Goal: Information Seeking & Learning: Learn about a topic

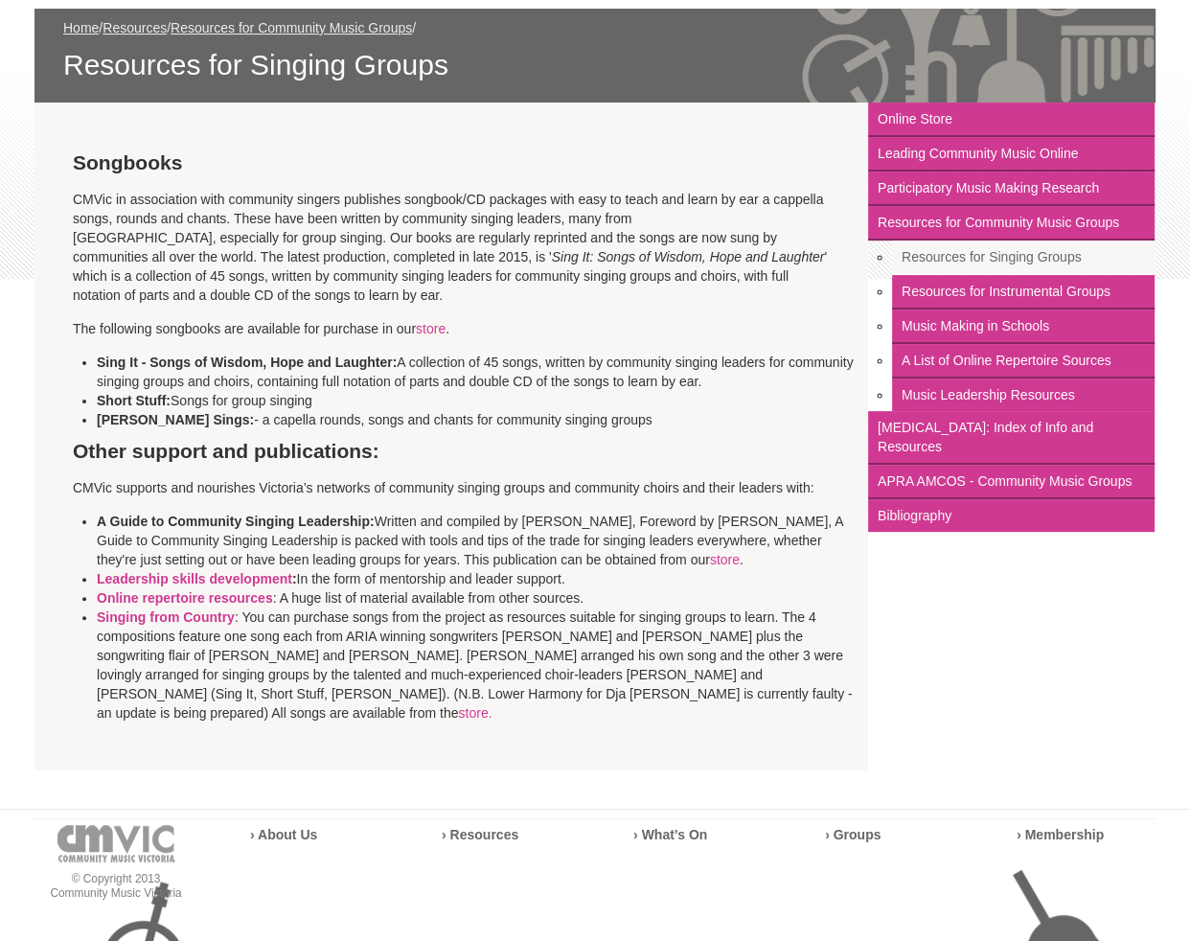
scroll to position [290, 0]
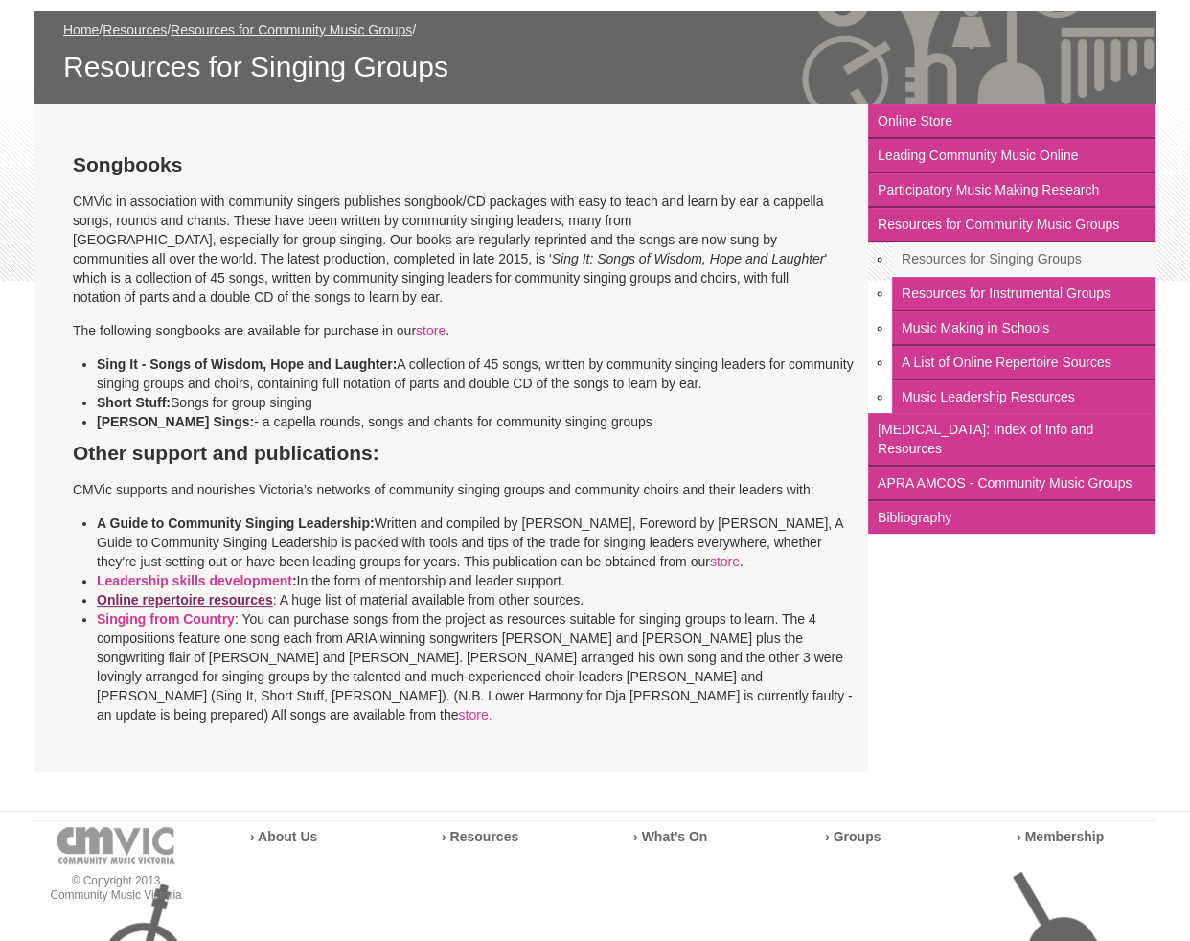
click at [163, 595] on link "Online repertoire resources" at bounding box center [185, 599] width 176 height 15
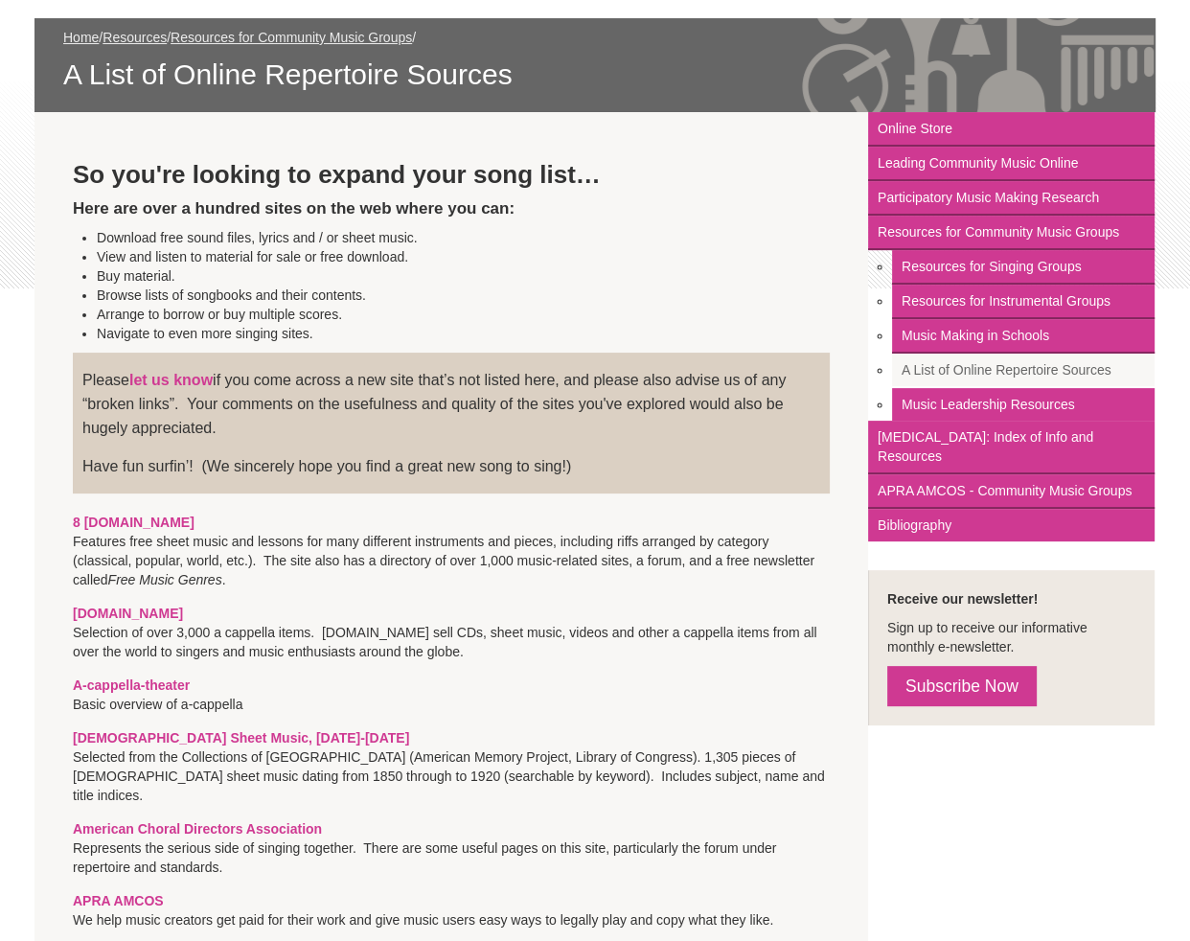
scroll to position [278, 0]
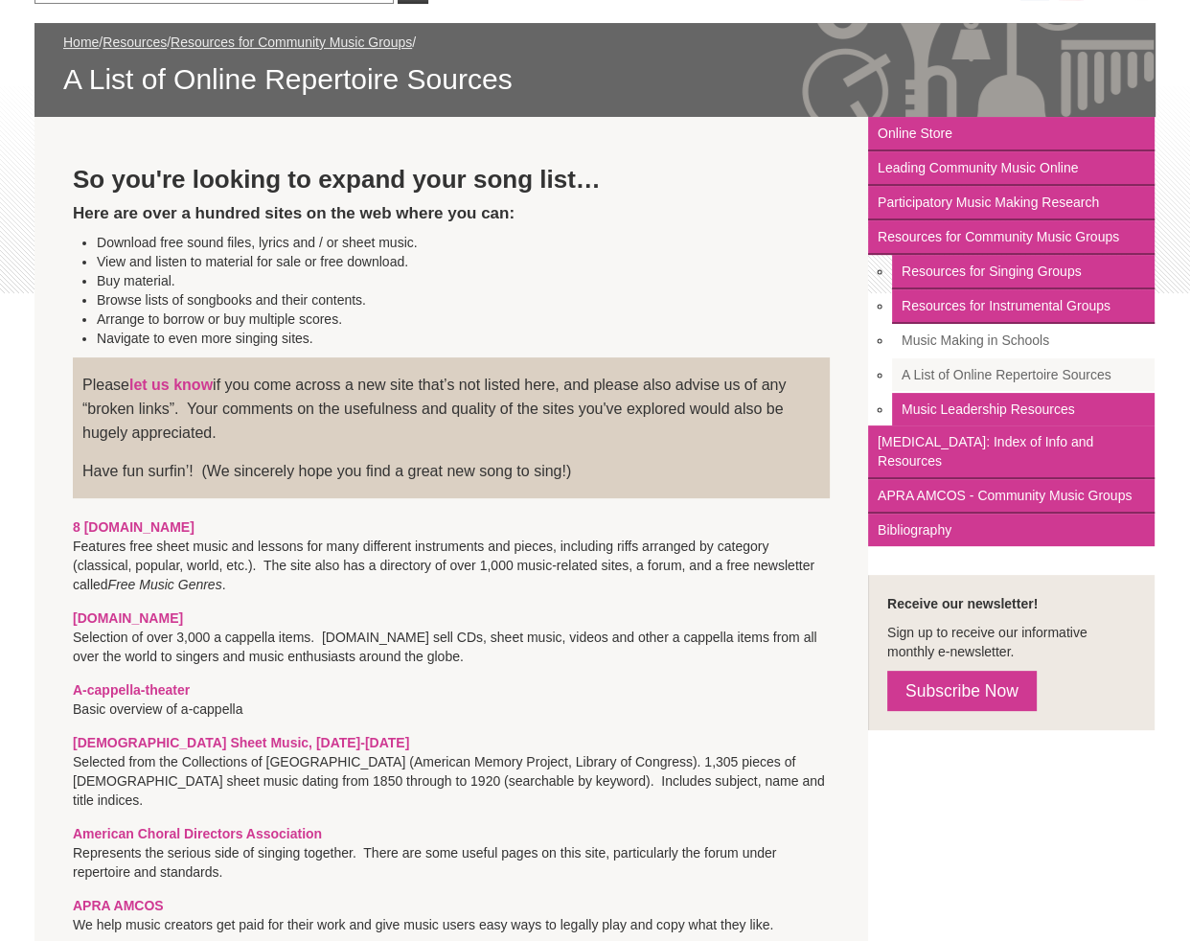
click at [958, 330] on link "Music Making in Schools" at bounding box center [1023, 341] width 262 height 34
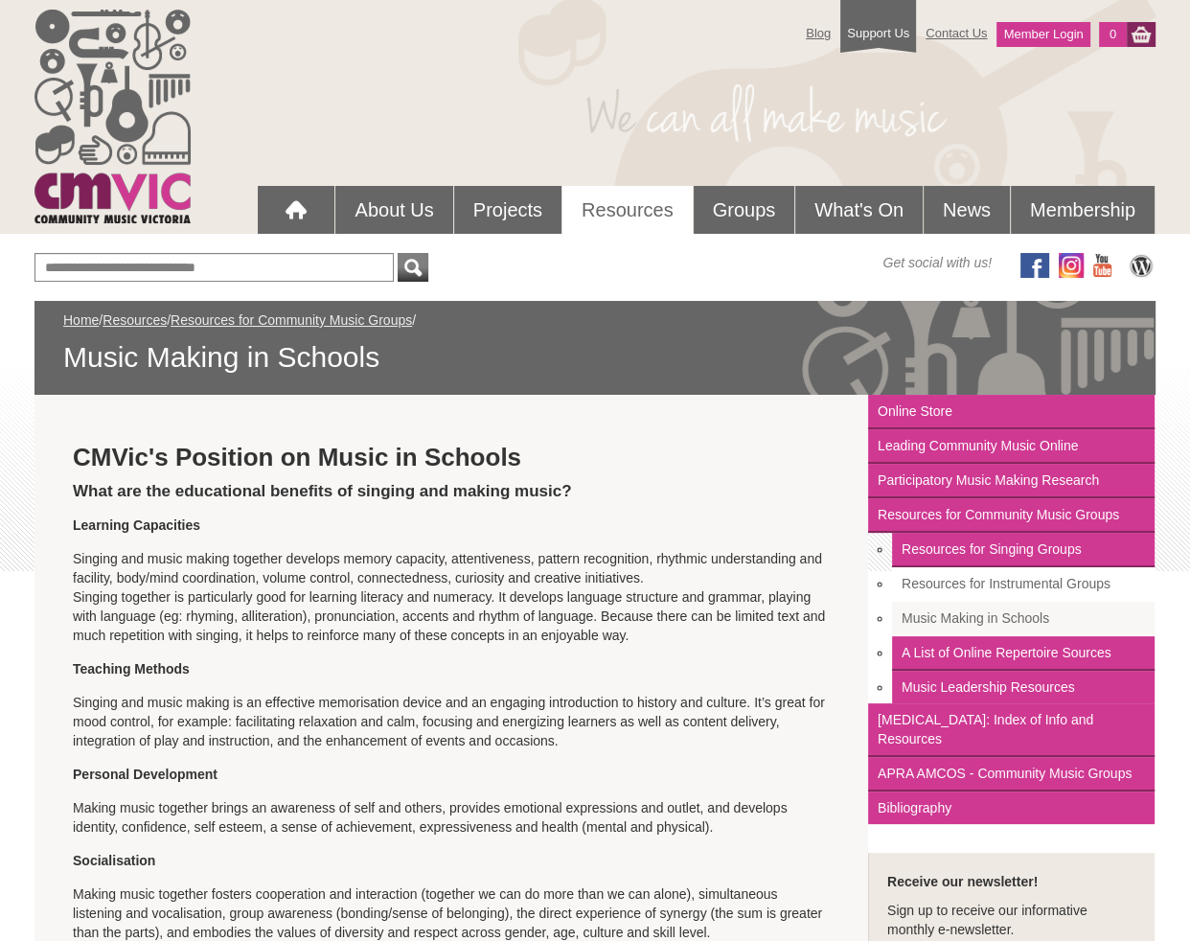
click at [1058, 585] on link "Resources for Instrumental Groups" at bounding box center [1023, 584] width 262 height 34
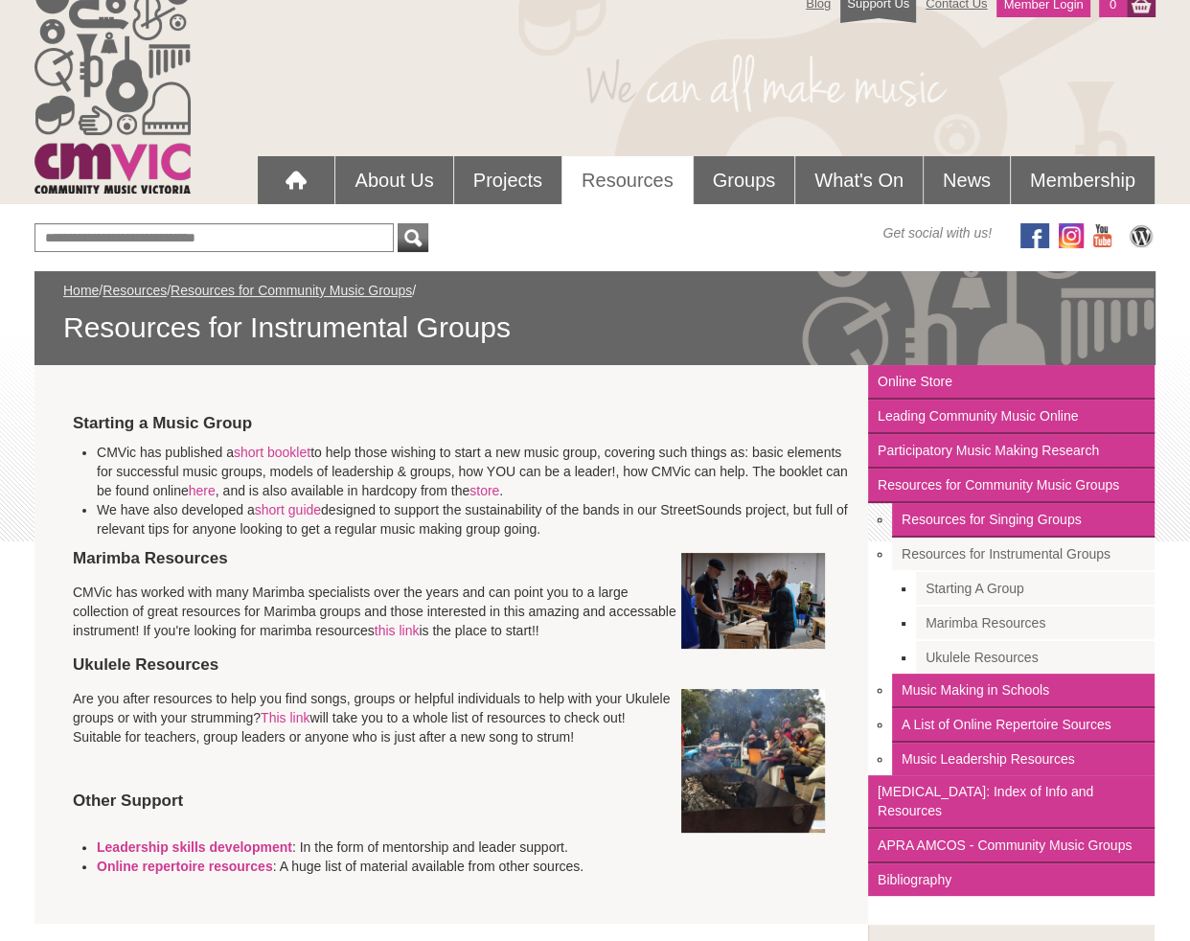
scroll to position [34, 0]
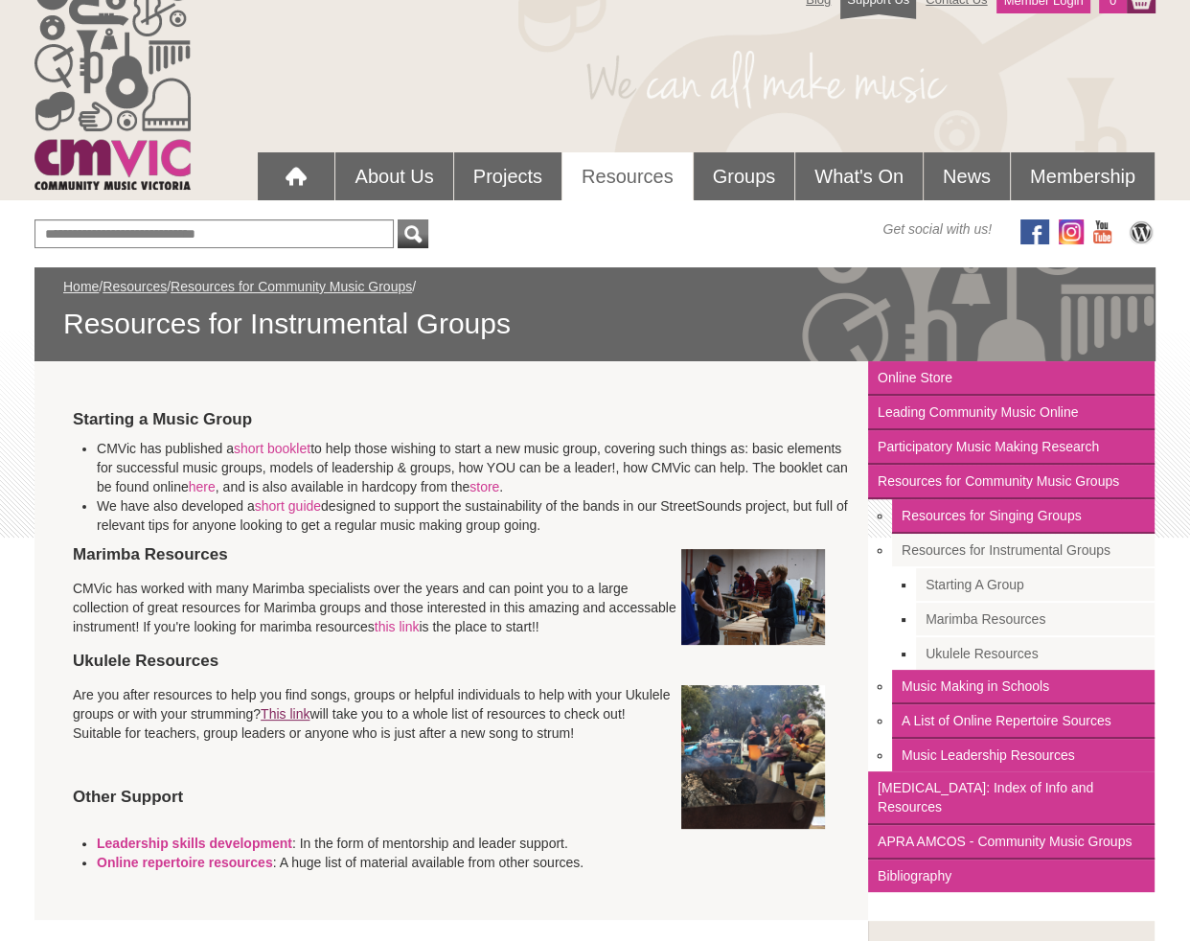
click at [297, 710] on link "This link" at bounding box center [285, 713] width 49 height 15
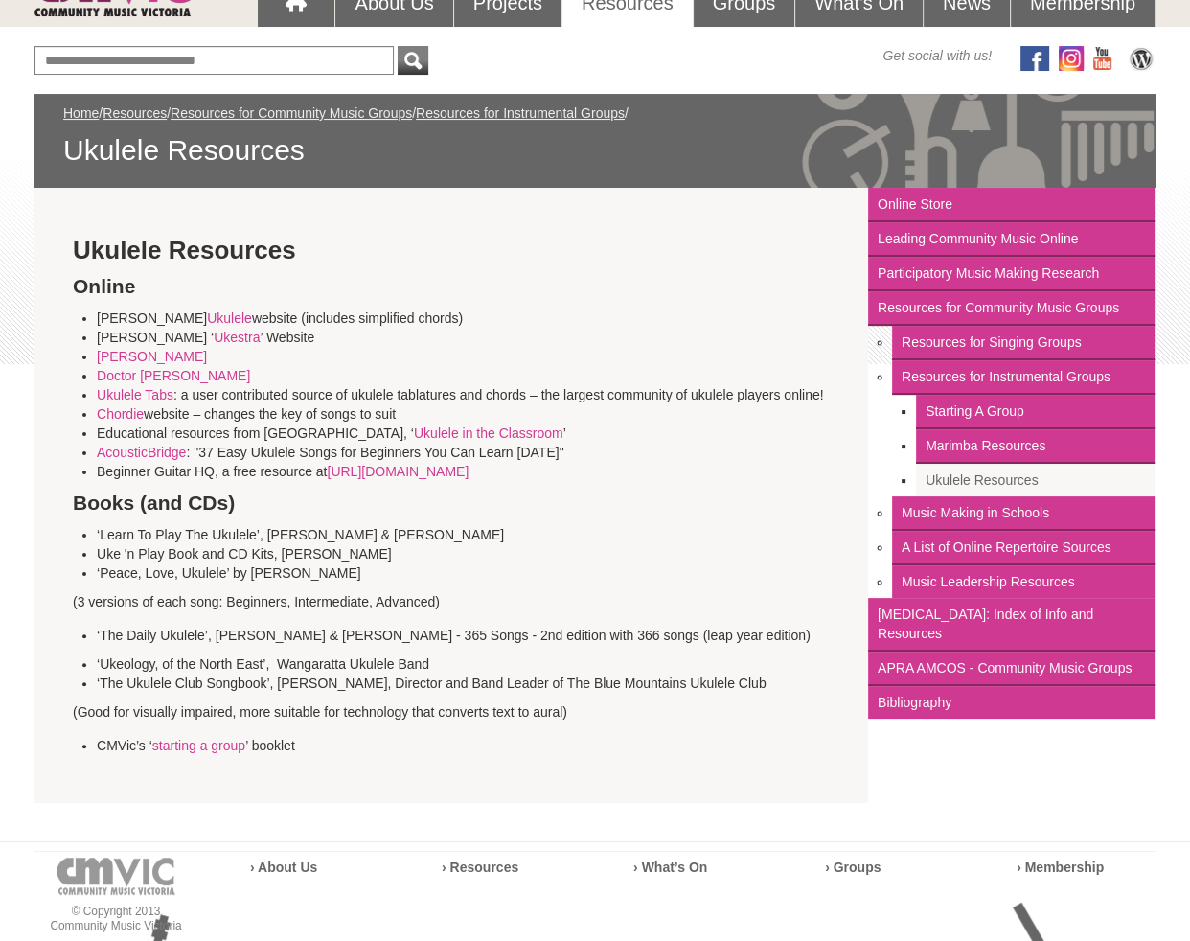
scroll to position [211, 0]
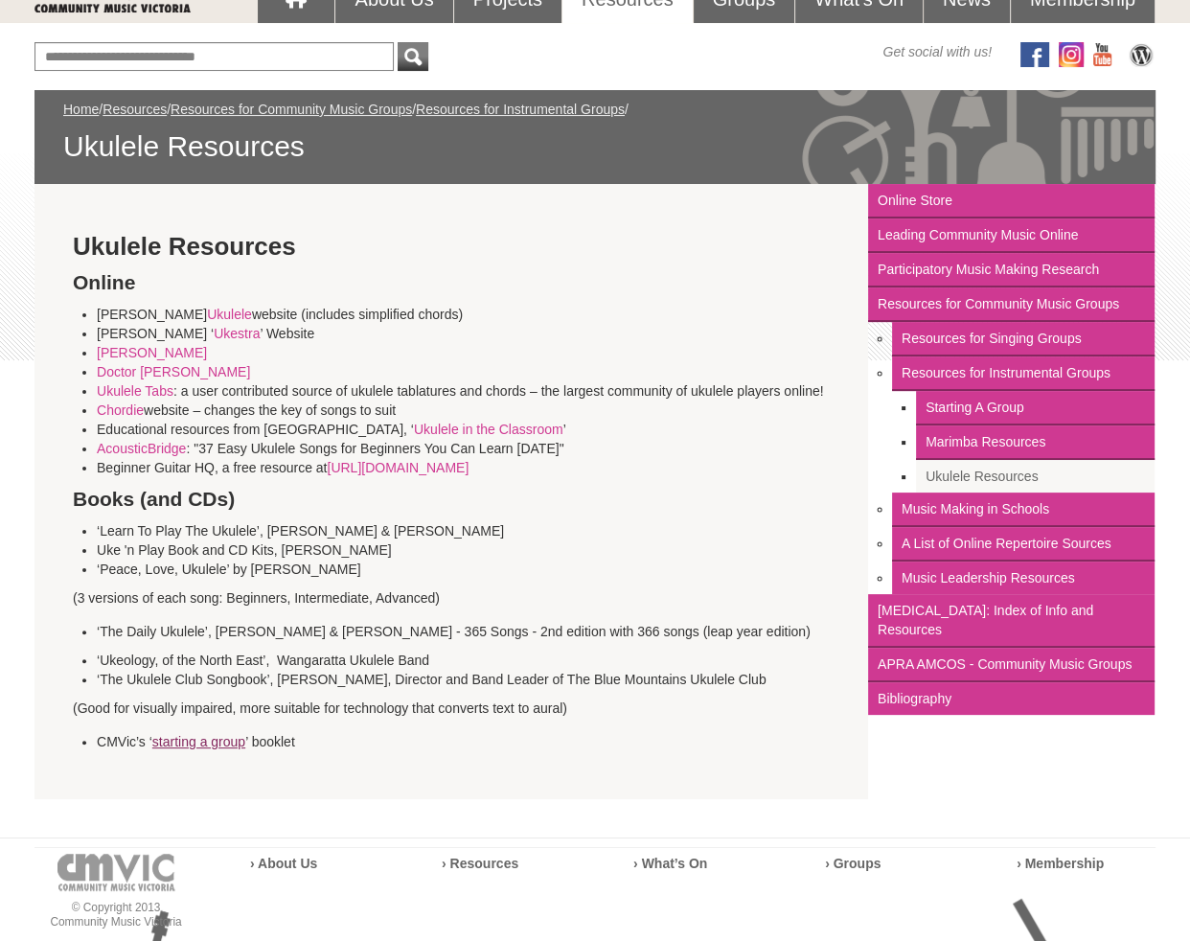
click at [195, 741] on link "starting a group" at bounding box center [198, 741] width 93 height 15
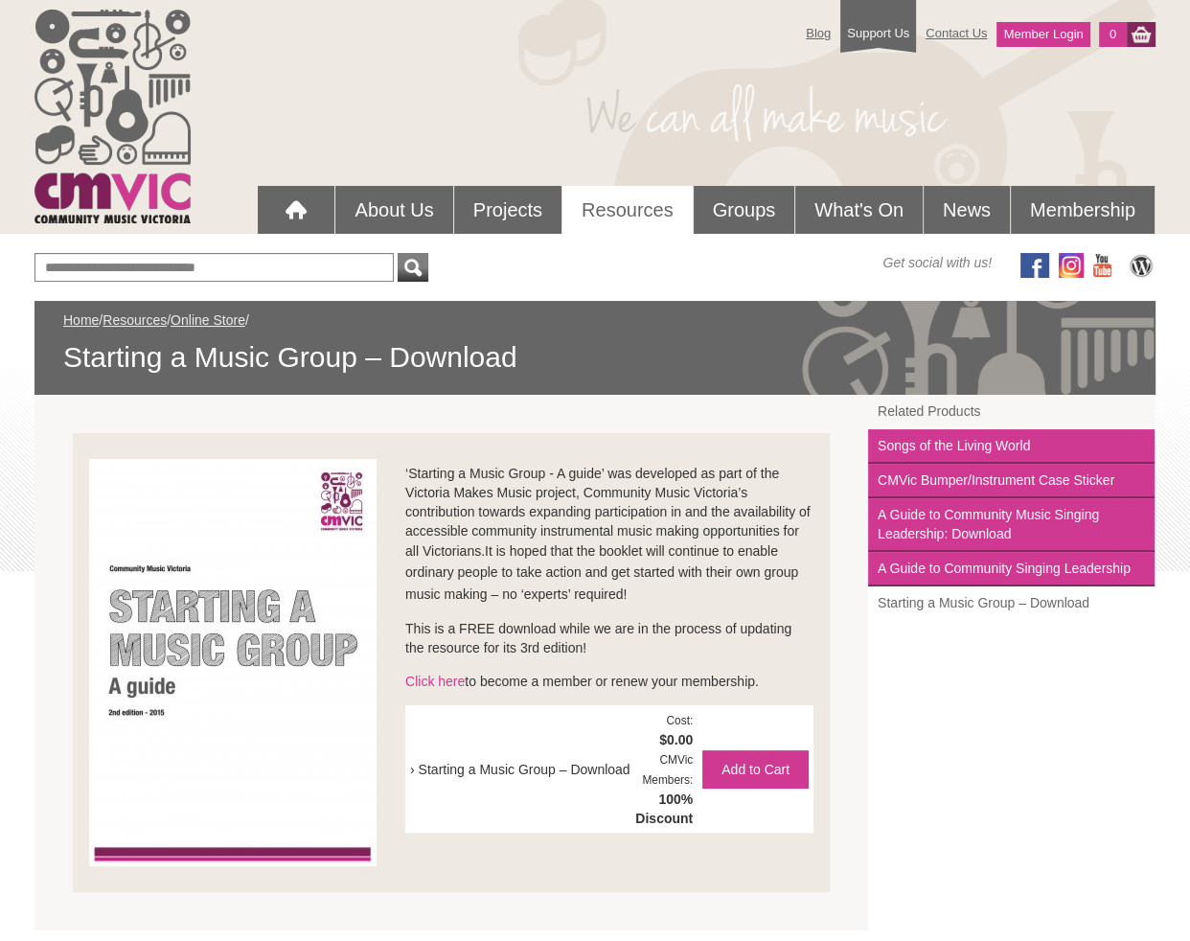
click at [937, 590] on link "Starting a Music Group – Download" at bounding box center [1011, 602] width 286 height 33
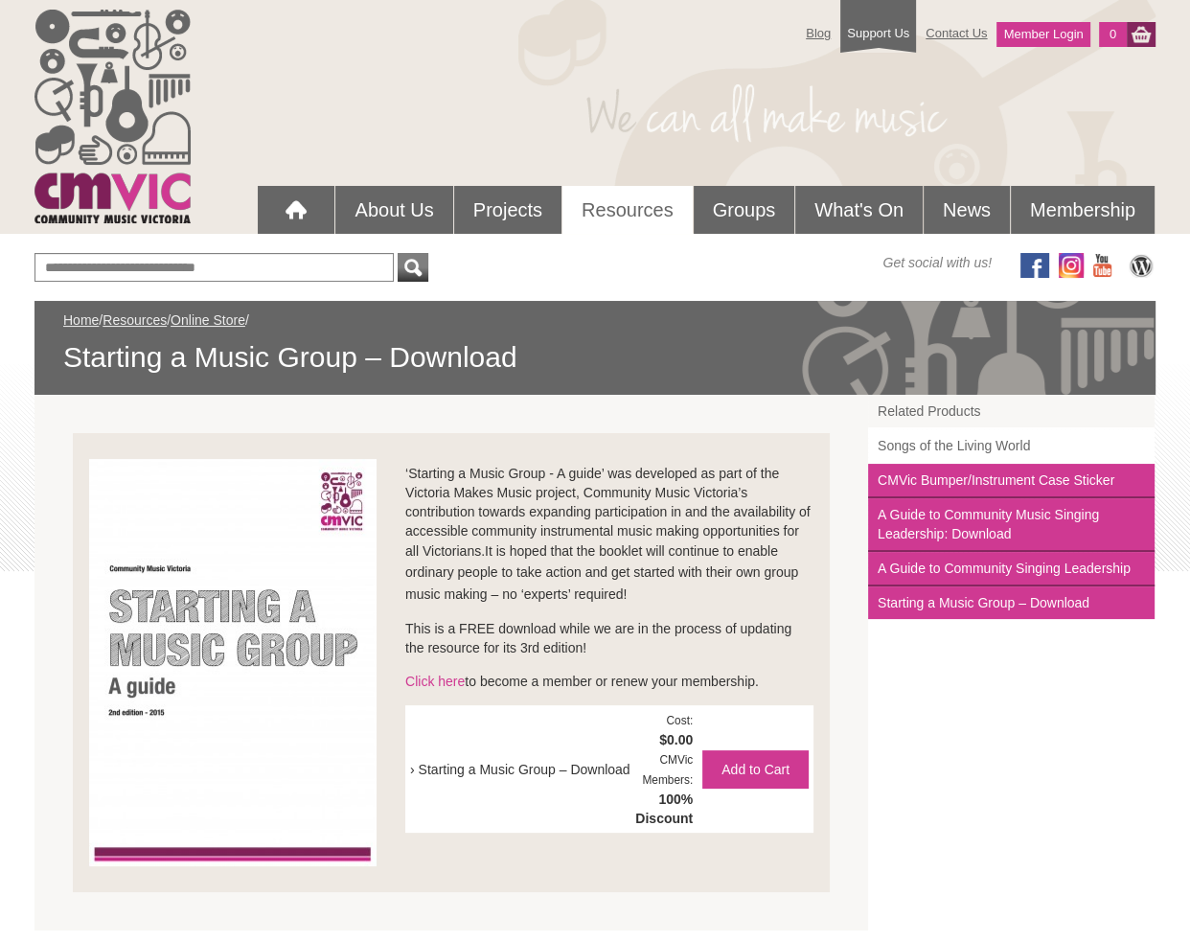
click at [929, 432] on link "Songs of the Living World" at bounding box center [1011, 446] width 286 height 34
